Goal: Task Accomplishment & Management: Manage account settings

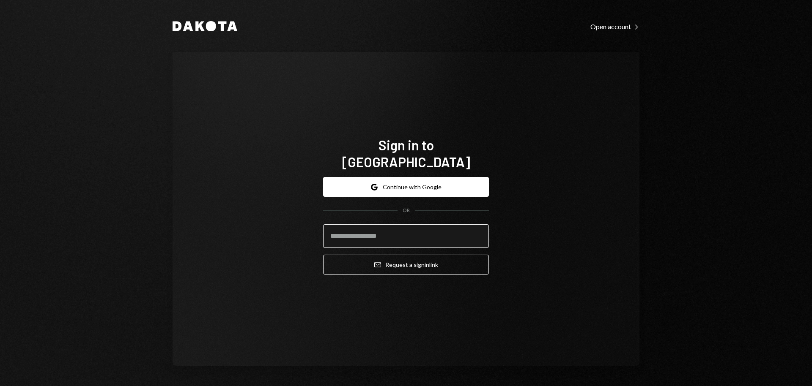
click at [371, 225] on input "email" at bounding box center [406, 237] width 166 height 24
type input "**********"
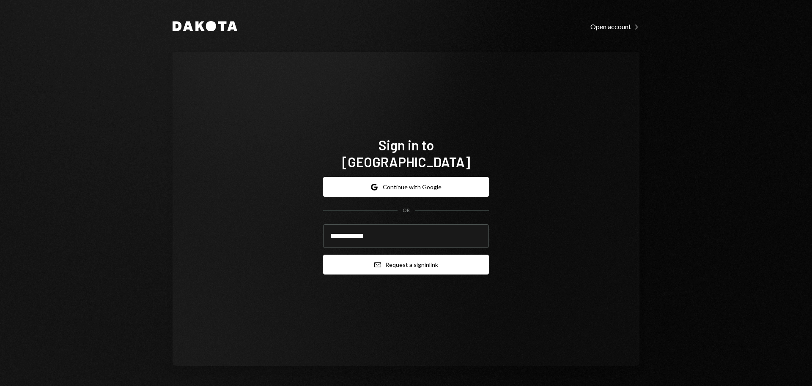
click at [395, 255] on button "Email Request a sign in link" at bounding box center [406, 265] width 166 height 20
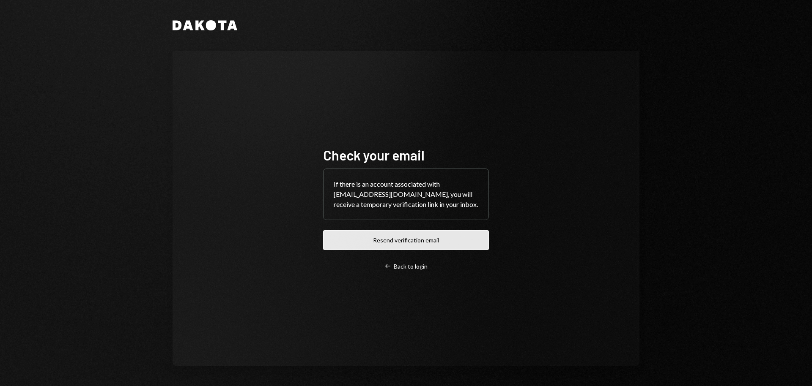
click at [411, 238] on button "Resend verification email" at bounding box center [406, 240] width 166 height 20
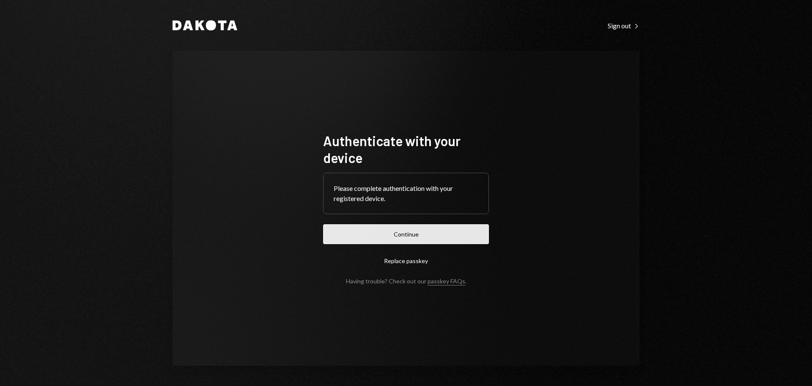
click at [411, 237] on button "Continue" at bounding box center [406, 235] width 166 height 20
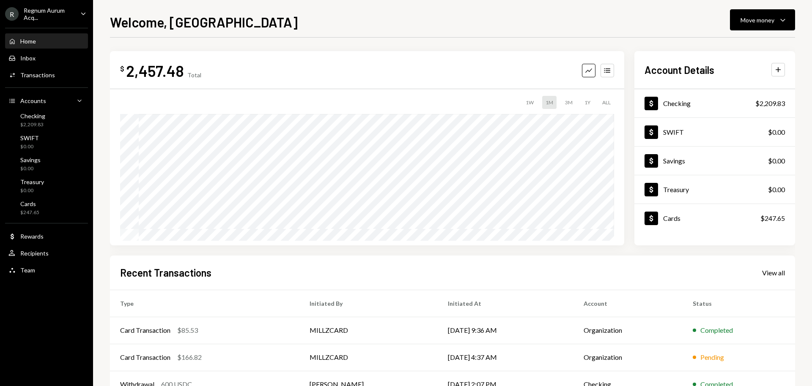
click at [627, 246] on div "$ 2,457.48 Total Graph Accounts 1W 1M 3M 1Y ALL Account Details Plus Dollar Che…" at bounding box center [452, 260] width 685 height 419
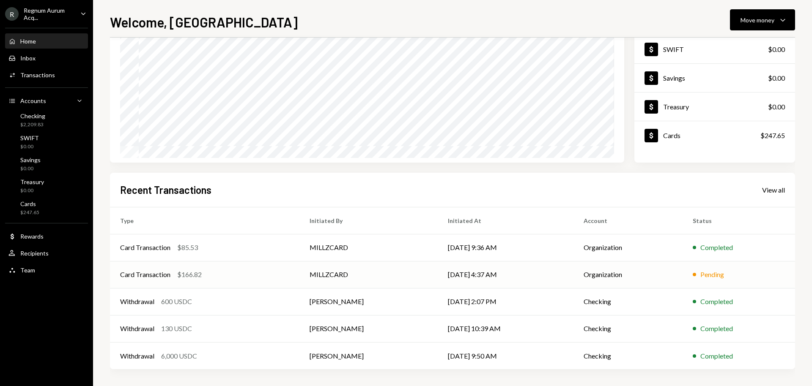
click at [514, 271] on td "[DATE] 4:37 AM" at bounding box center [506, 274] width 136 height 27
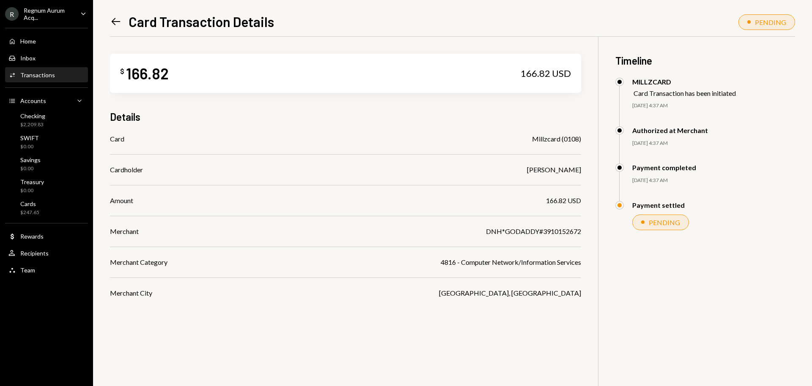
click at [113, 18] on icon "Left Arrow" at bounding box center [116, 22] width 12 height 12
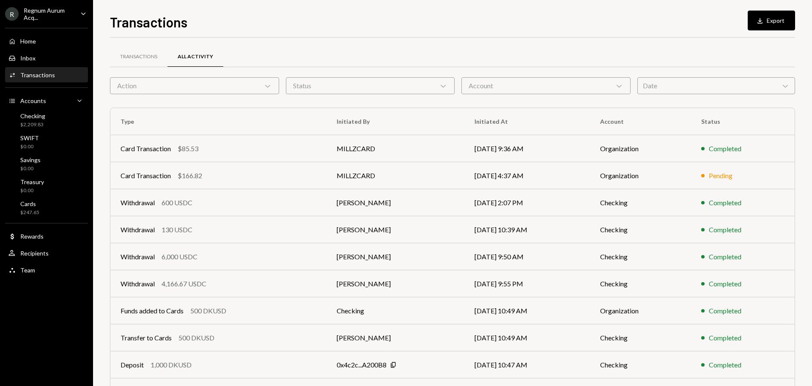
click at [480, 47] on div "Transactions All Activity" at bounding box center [452, 57] width 685 height 22
click at [32, 37] on div "Home Home" at bounding box center [46, 41] width 76 height 14
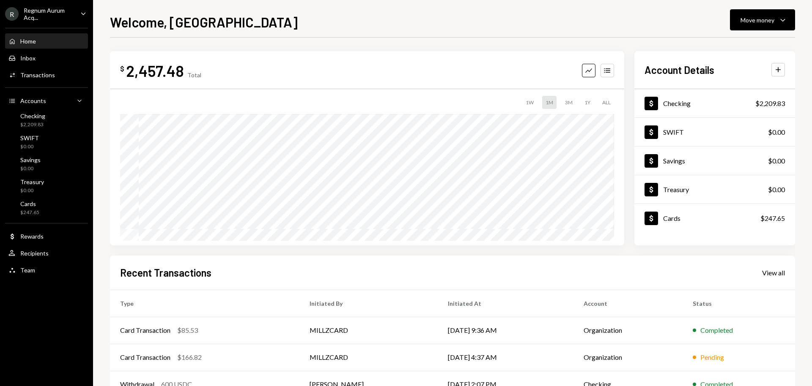
click at [26, 38] on div "Home" at bounding box center [28, 41] width 16 height 7
click at [384, 64] on div "$ 2,457.48 Total Graph Accounts" at bounding box center [367, 70] width 494 height 19
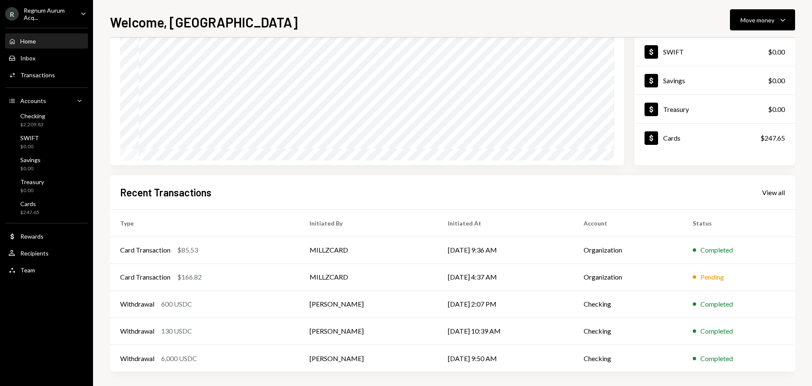
scroll to position [83, 0]
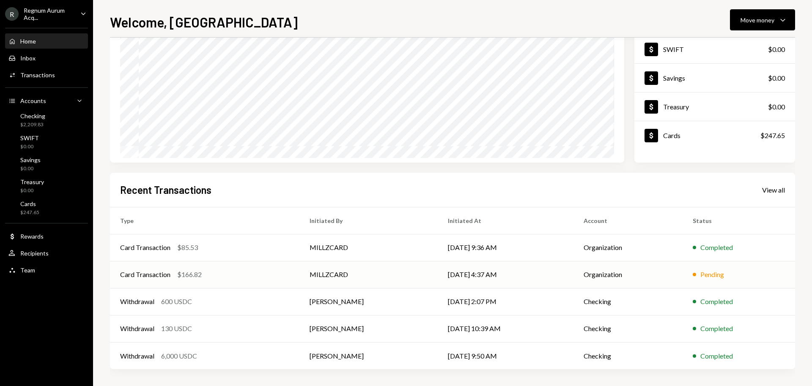
click at [385, 275] on td "MILLZCARD" at bounding box center [368, 274] width 138 height 27
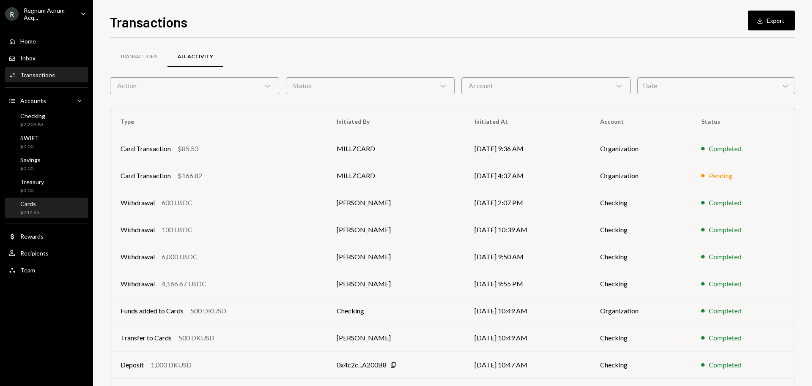
click at [33, 203] on div "Cards" at bounding box center [29, 203] width 19 height 7
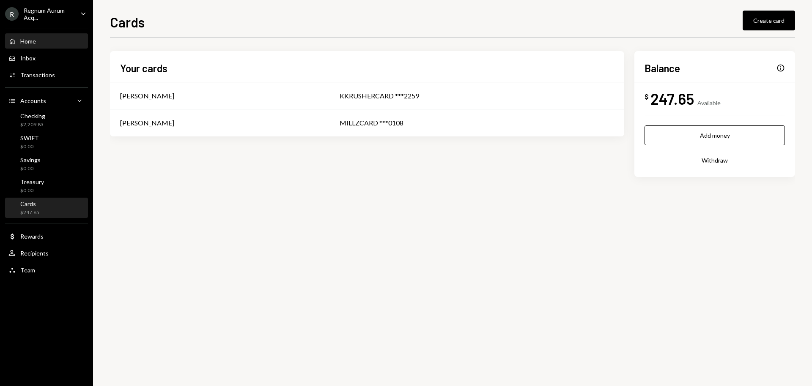
click at [39, 45] on div "Home Home" at bounding box center [46, 41] width 76 height 14
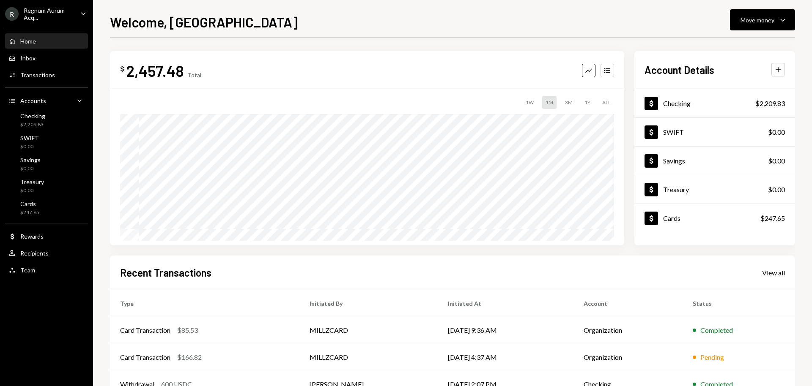
click at [361, 73] on div "$ 2,457.48 Total Graph Accounts" at bounding box center [367, 70] width 494 height 19
click at [348, 63] on div "$ 2,457.48 Total Graph Accounts" at bounding box center [367, 70] width 494 height 19
click at [483, 35] on div "Welcome, Milan Move money Caret Down $ 2,457.48 Total Graph Accounts 1W 1M 3M 1…" at bounding box center [452, 199] width 685 height 375
